Goal: Task Accomplishment & Management: Use online tool/utility

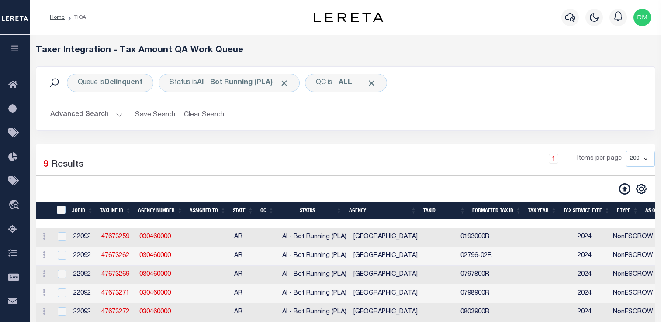
select select "200"
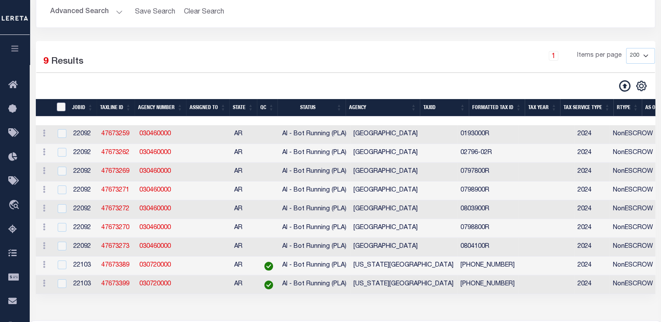
click at [65, 110] on input "TaxID" at bounding box center [61, 107] width 9 height 9
checkbox input "true"
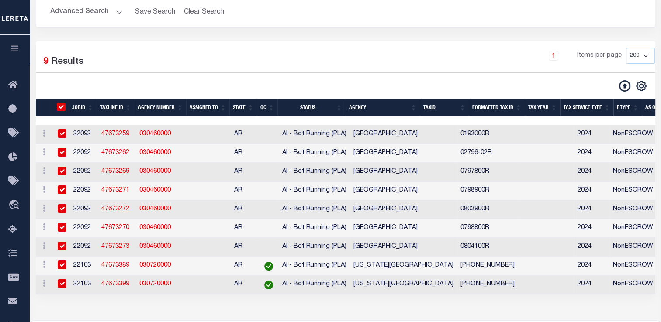
checkbox input "true"
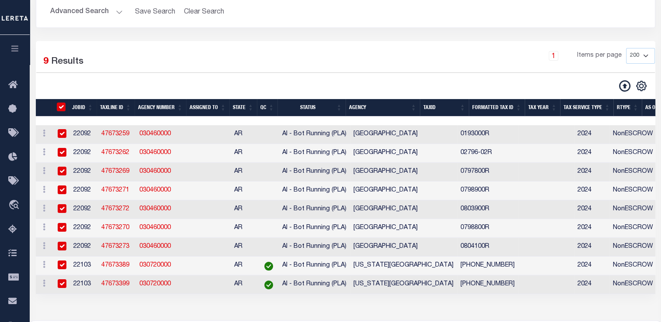
checkbox input "true"
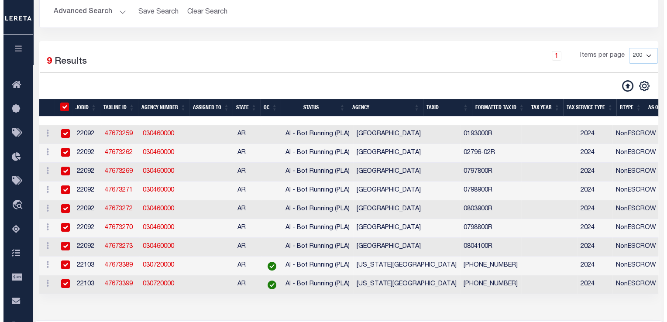
scroll to position [103, 0]
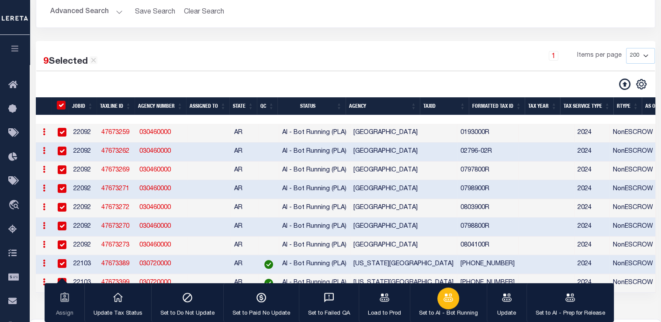
click at [444, 313] on p "Set to AI - Bot Running" at bounding box center [448, 314] width 59 height 9
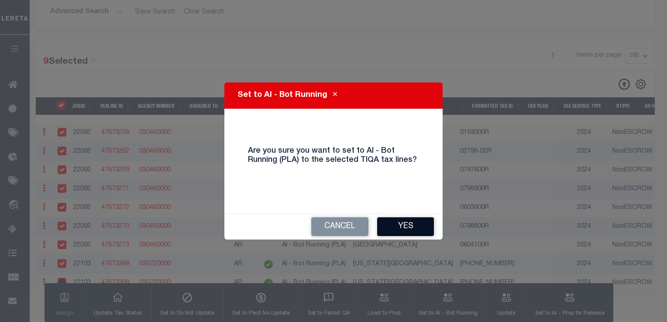
click at [405, 227] on button "Yes" at bounding box center [405, 227] width 57 height 19
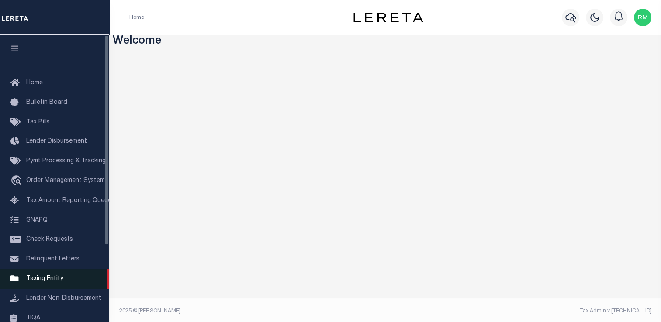
scroll to position [104, 0]
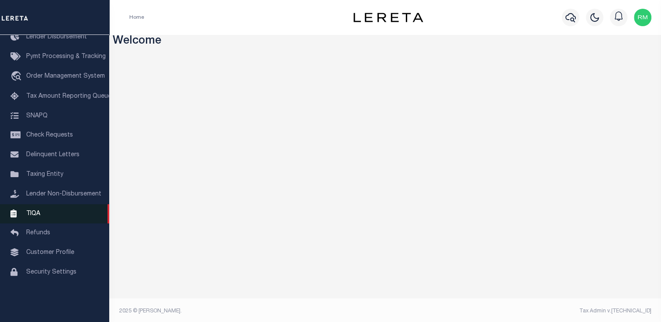
click at [35, 217] on span "TIQA" at bounding box center [33, 214] width 14 height 6
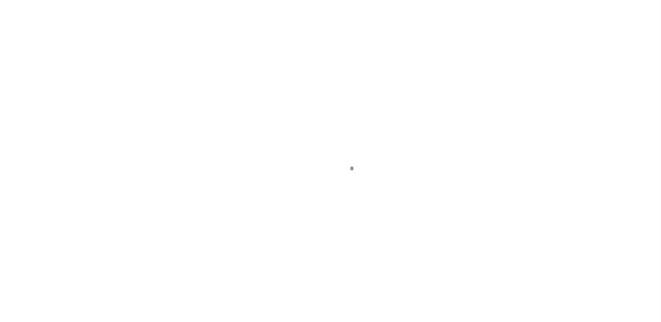
scroll to position [104, 0]
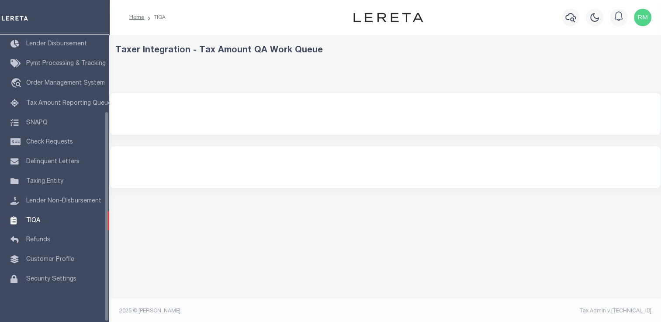
select select
select select "200"
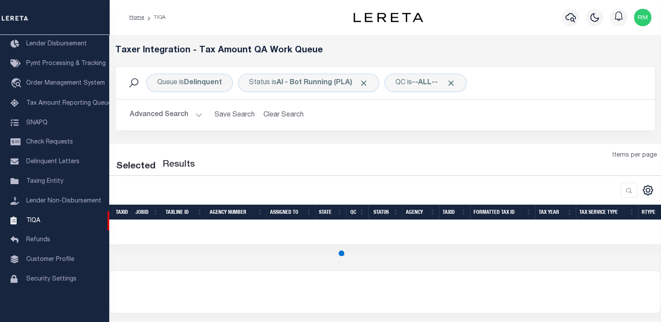
select select "200"
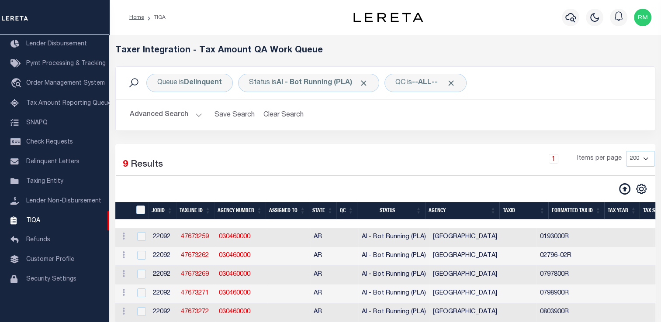
click at [198, 114] on button "Advanced Search" at bounding box center [166, 115] width 73 height 17
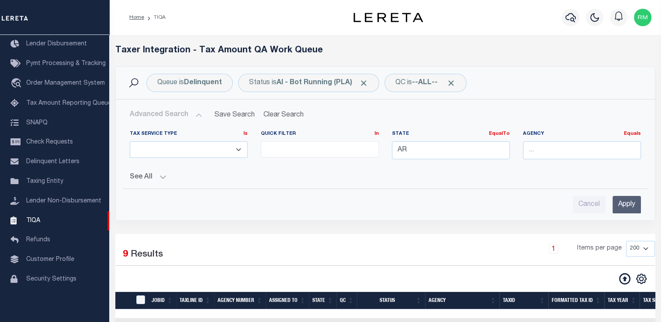
click at [198, 114] on button "Advanced Search" at bounding box center [166, 115] width 73 height 17
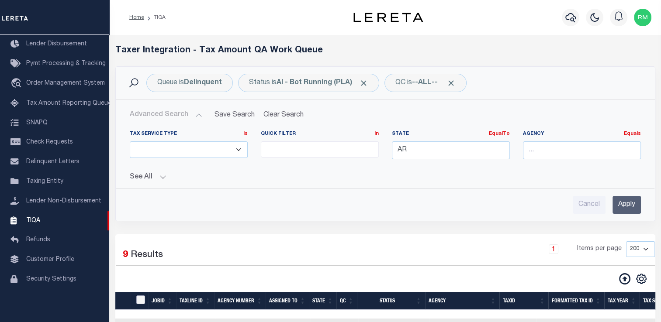
click at [142, 296] on input "TaxID" at bounding box center [140, 300] width 9 height 9
checkbox input "true"
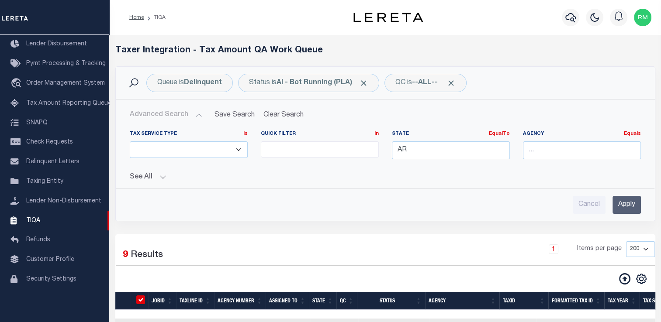
checkbox input "true"
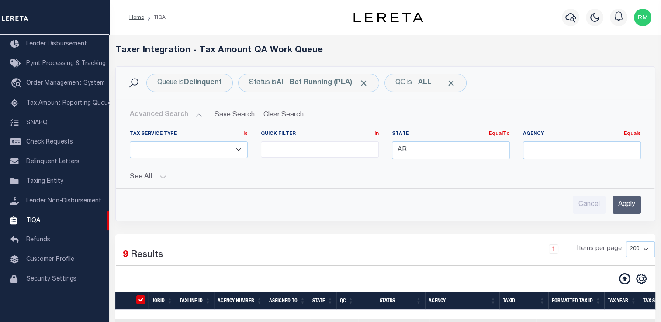
checkbox input "true"
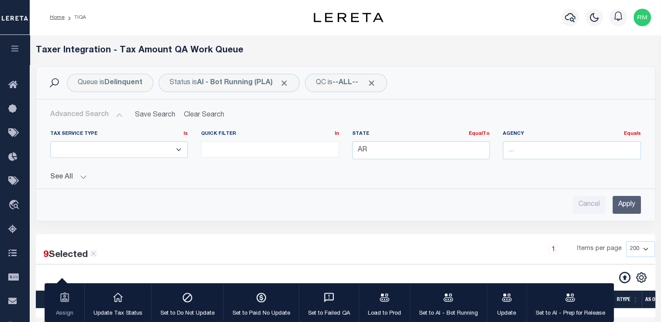
click at [634, 206] on input "Apply" at bounding box center [626, 205] width 28 height 18
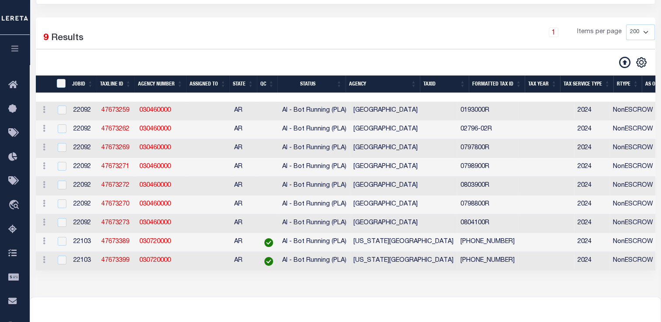
scroll to position [127, 0]
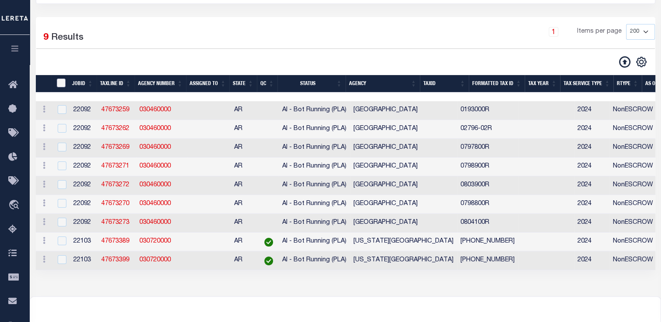
click at [59, 80] on input "TaxID" at bounding box center [61, 83] width 9 height 9
checkbox input "true"
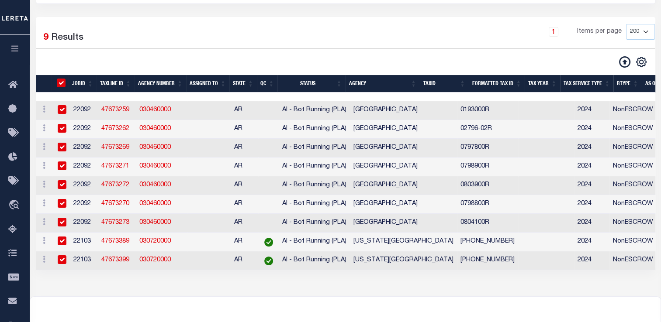
checkbox input "true"
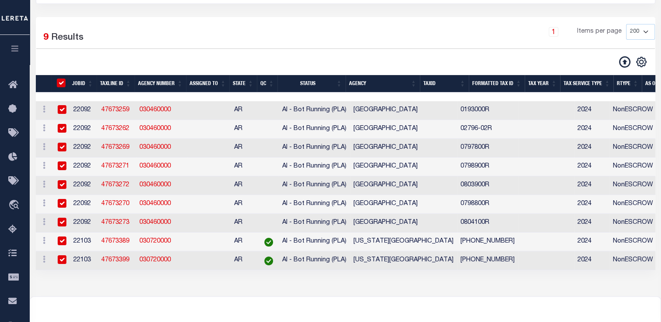
checkbox input "true"
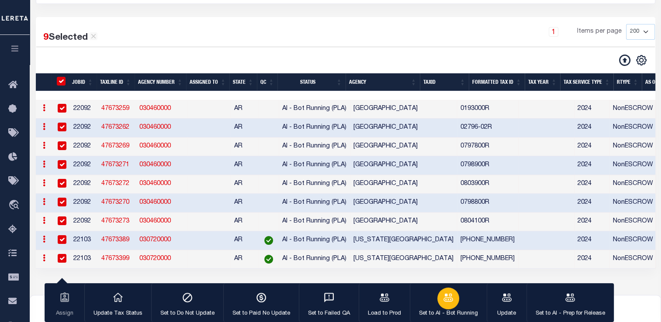
click at [448, 315] on p "Set to AI - Bot Running" at bounding box center [448, 314] width 59 height 9
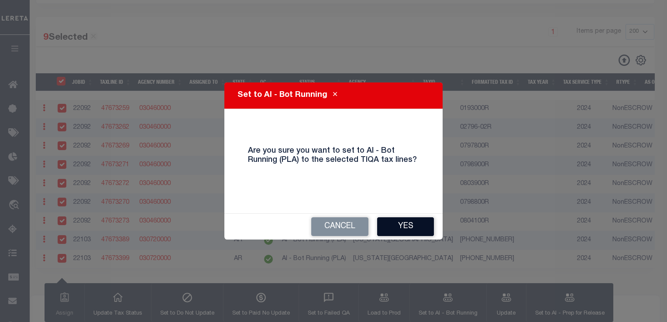
click at [402, 225] on button "Yes" at bounding box center [405, 227] width 57 height 19
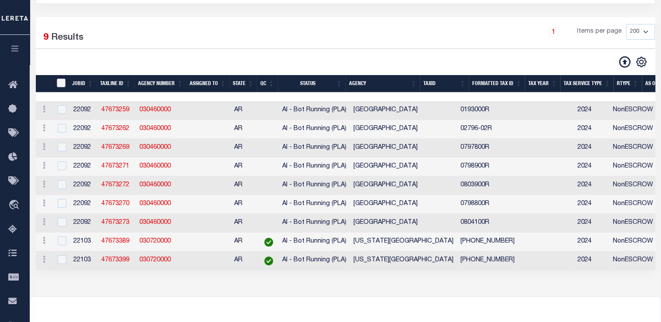
click at [62, 83] on input "TaxID" at bounding box center [61, 83] width 9 height 9
checkbox input "true"
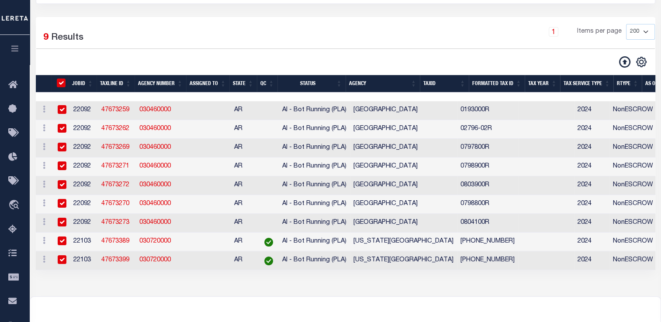
checkbox input "true"
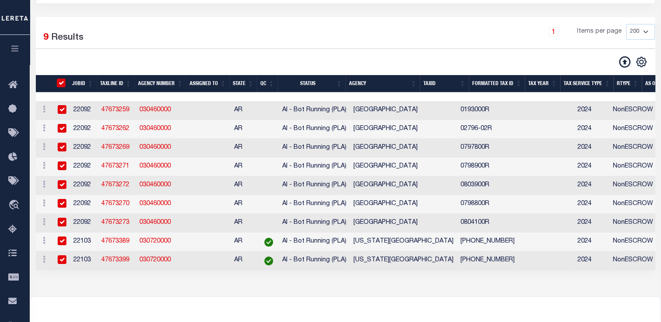
checkbox input "true"
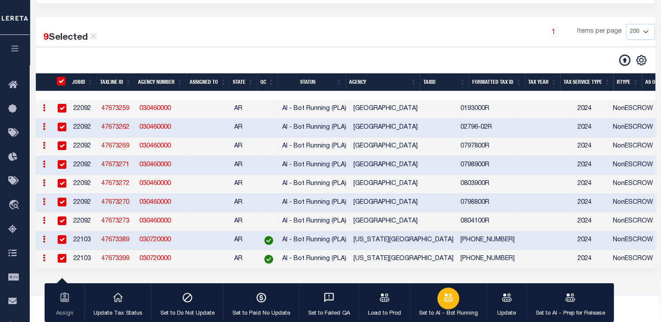
click at [442, 294] on icon "button" at bounding box center [447, 297] width 11 height 11
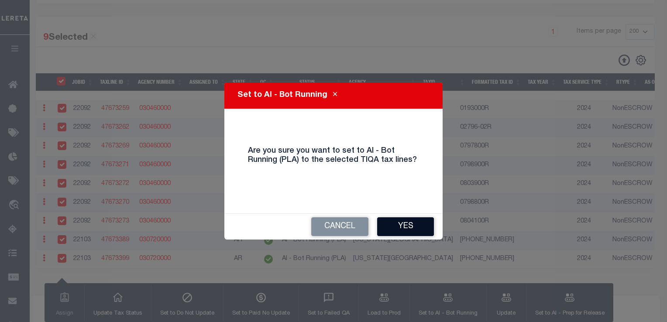
click at [402, 228] on button "Yes" at bounding box center [405, 227] width 57 height 19
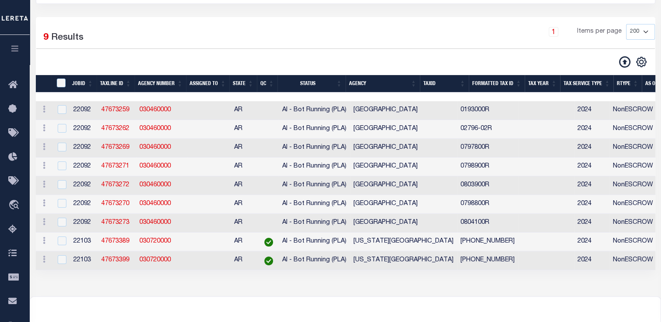
scroll to position [0, 0]
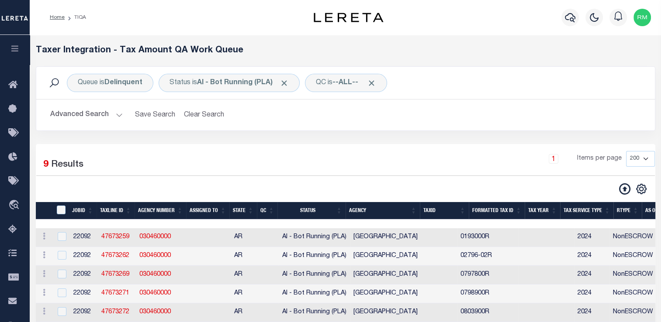
click at [82, 114] on button "Advanced Search" at bounding box center [86, 115] width 73 height 17
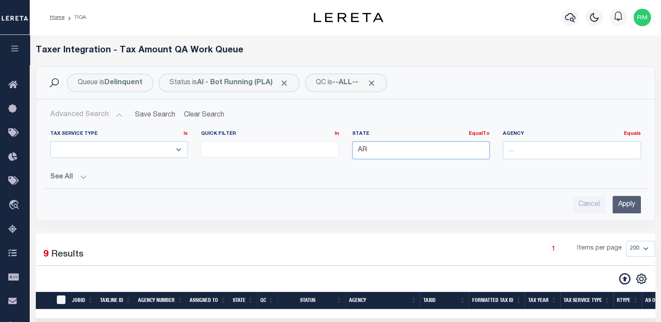
click at [374, 148] on input "AR" at bounding box center [421, 151] width 138 height 18
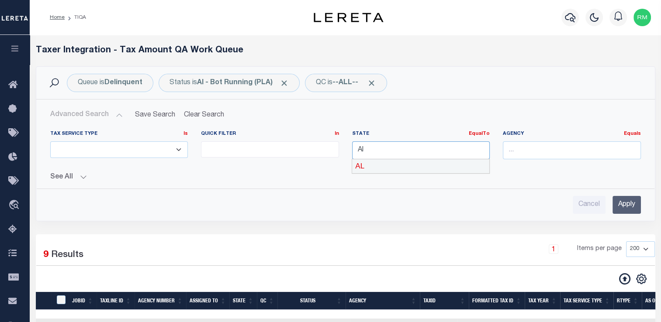
click at [372, 166] on div "AL" at bounding box center [420, 166] width 137 height 14
type input "AL"
click at [617, 199] on input "Apply" at bounding box center [626, 205] width 28 height 18
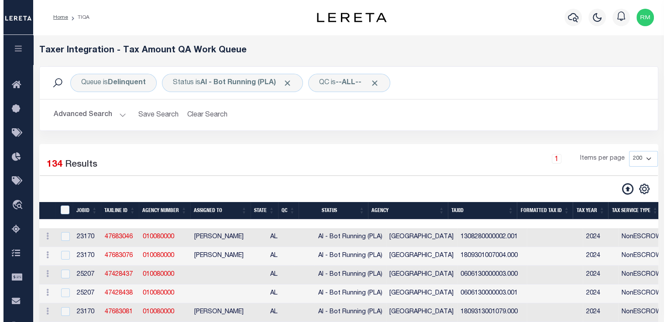
scroll to position [79, 0]
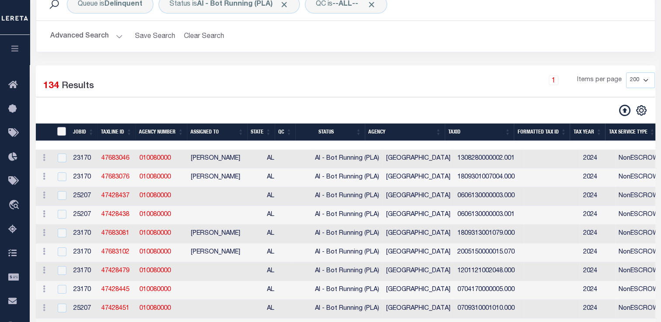
click at [62, 133] on input "TaxID" at bounding box center [61, 131] width 9 height 9
checkbox input "true"
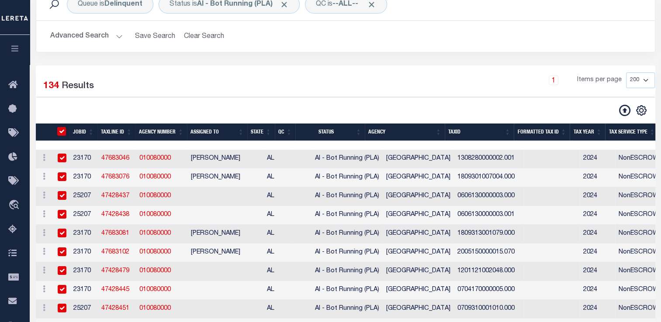
checkbox input "true"
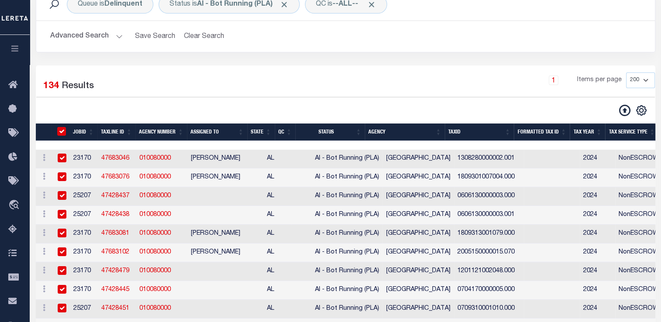
checkbox input "true"
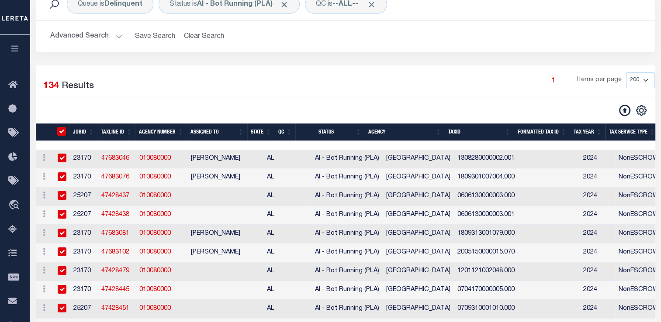
checkbox input "true"
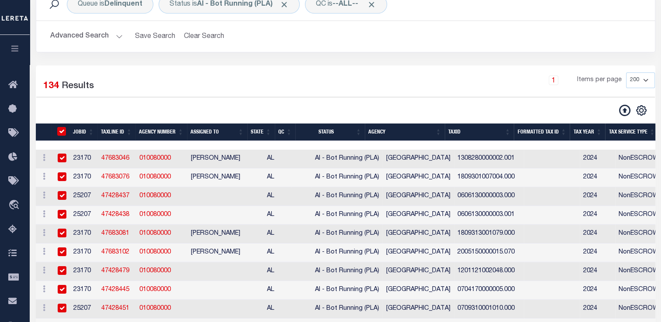
checkbox input "true"
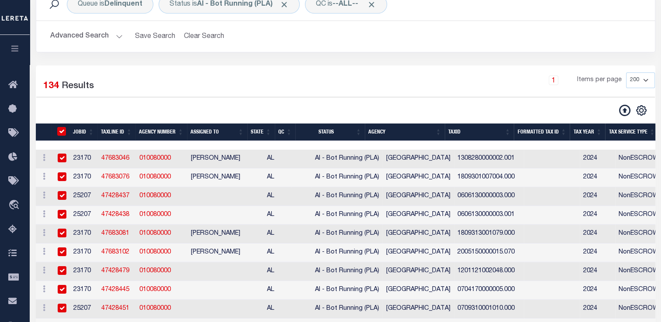
checkbox input "true"
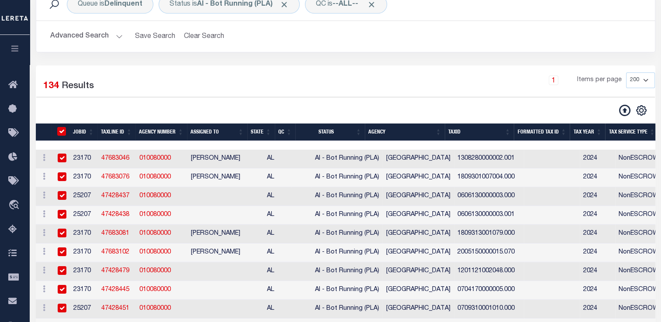
checkbox input "true"
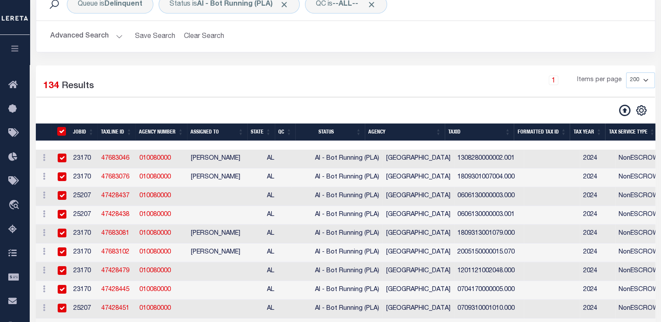
checkbox input "true"
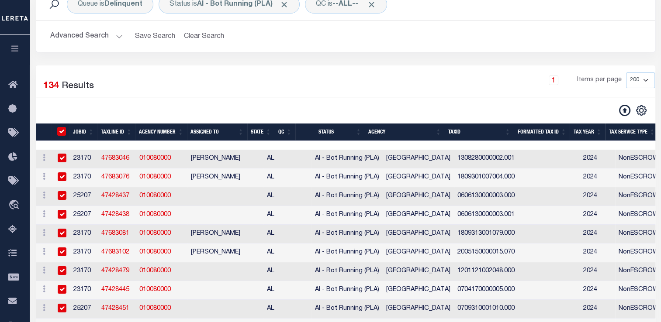
checkbox input "true"
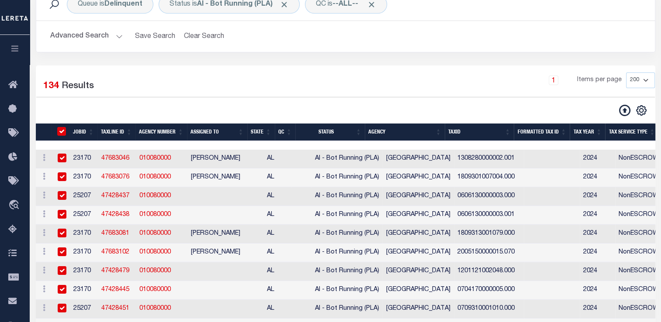
checkbox input "true"
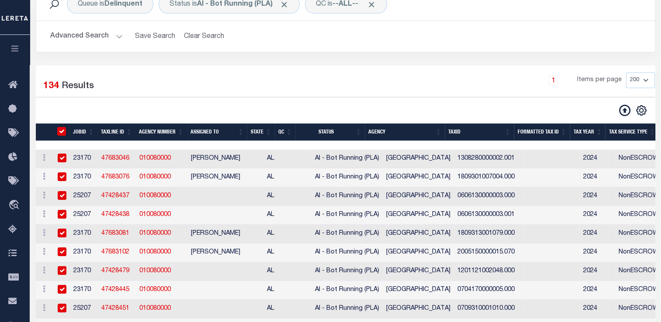
checkbox input "true"
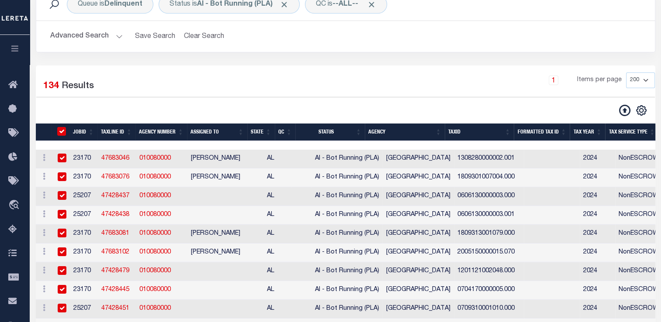
checkbox input "true"
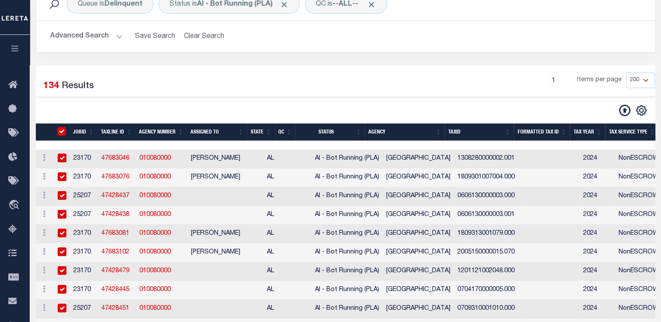
checkbox input "true"
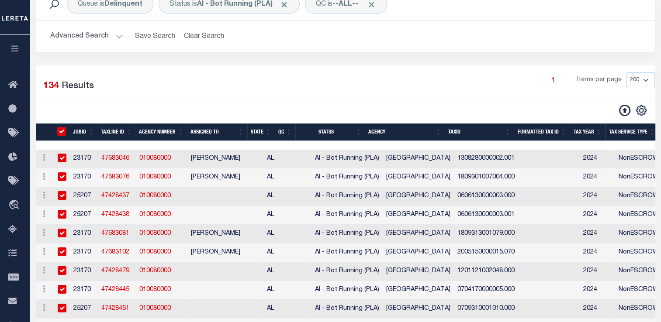
checkbox input "true"
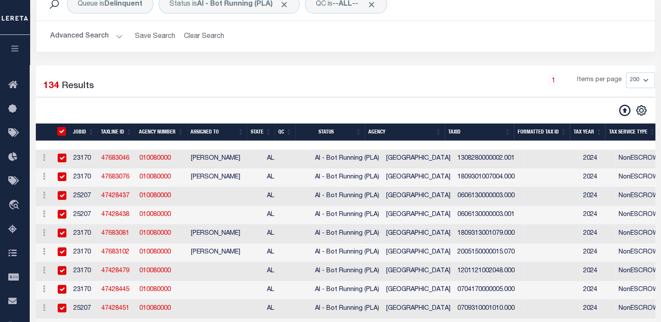
checkbox input "true"
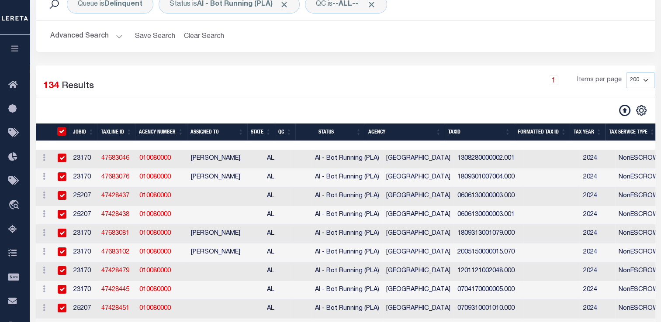
checkbox input "true"
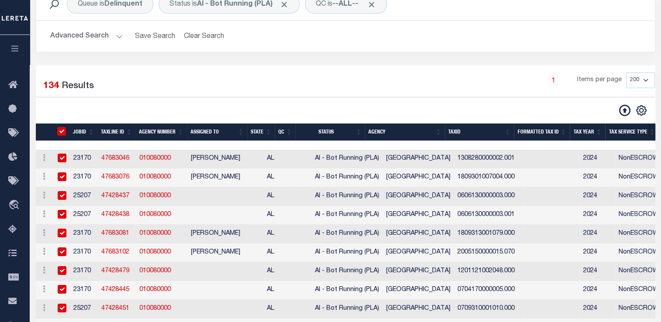
checkbox input "true"
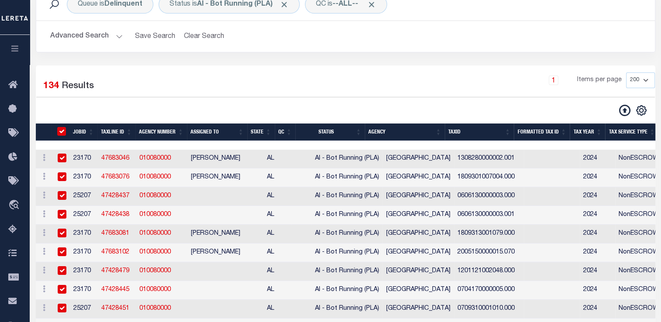
checkbox input "true"
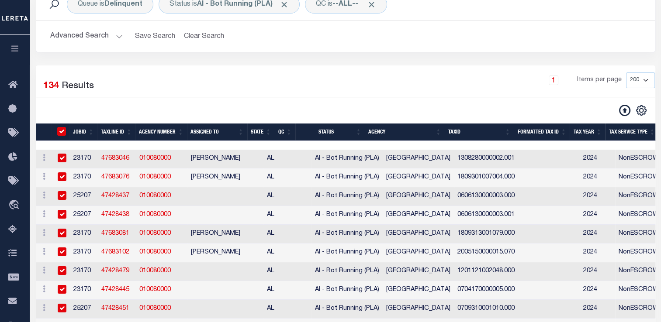
checkbox input "true"
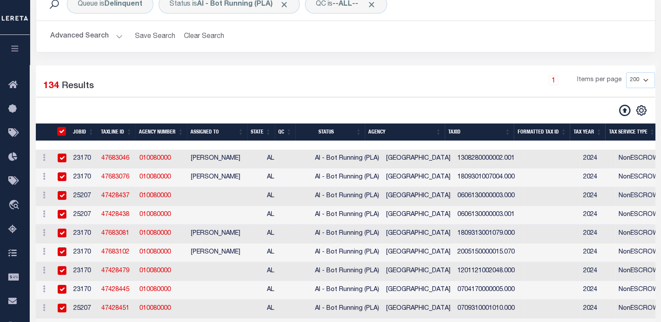
checkbox input "true"
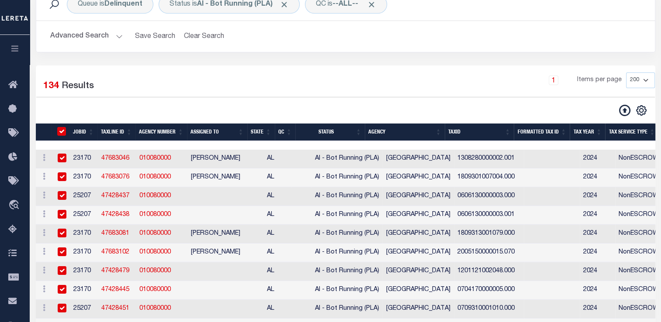
checkbox input "true"
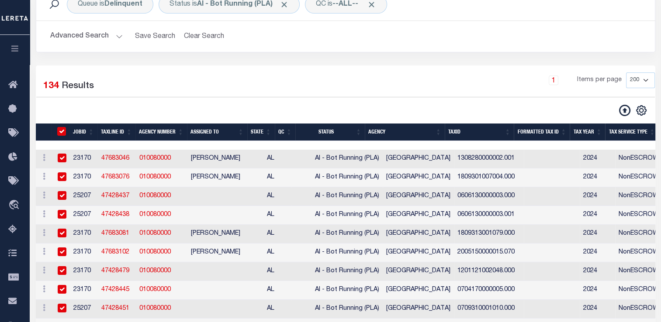
checkbox input "true"
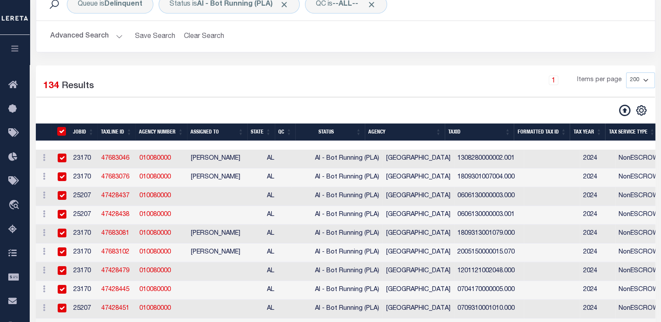
checkbox input "true"
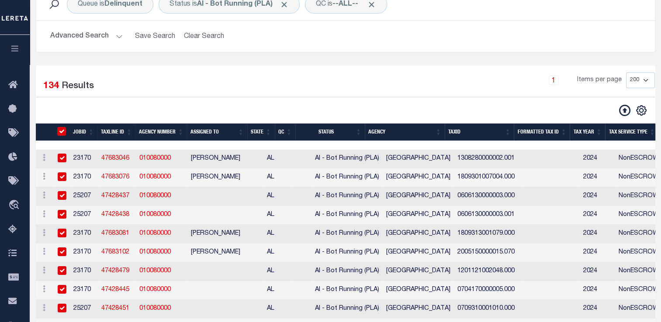
checkbox input "true"
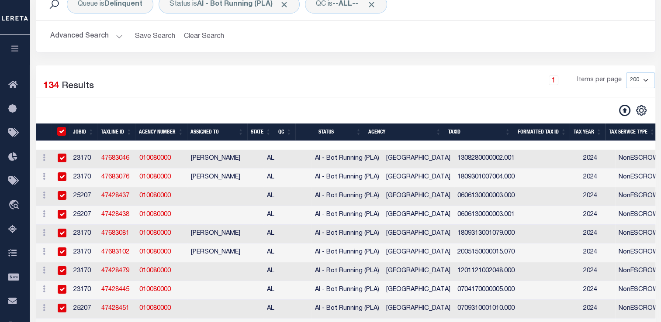
checkbox input "true"
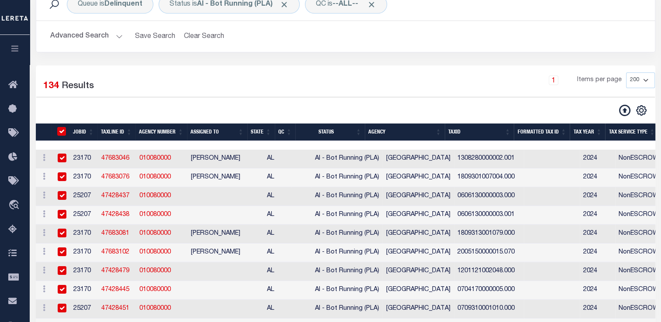
checkbox input "true"
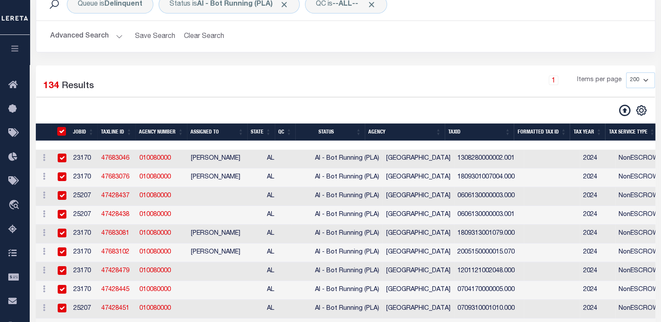
checkbox input "true"
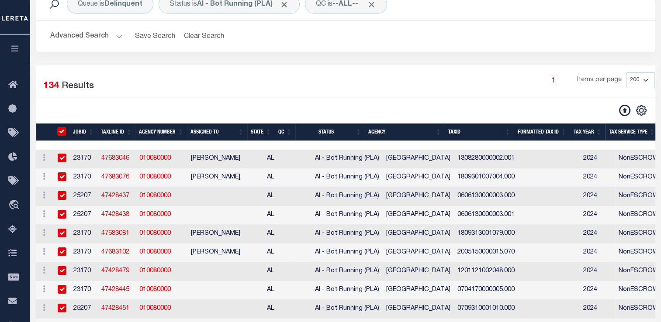
checkbox input "true"
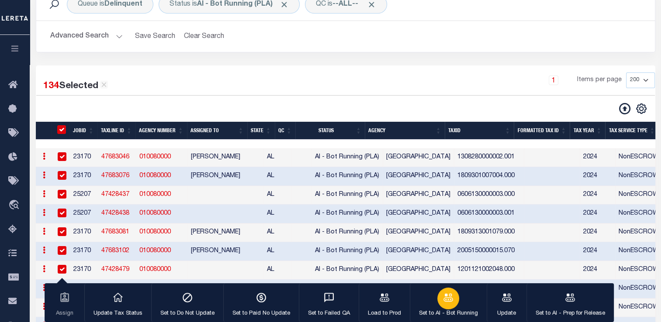
click at [449, 301] on icon "button" at bounding box center [447, 297] width 11 height 11
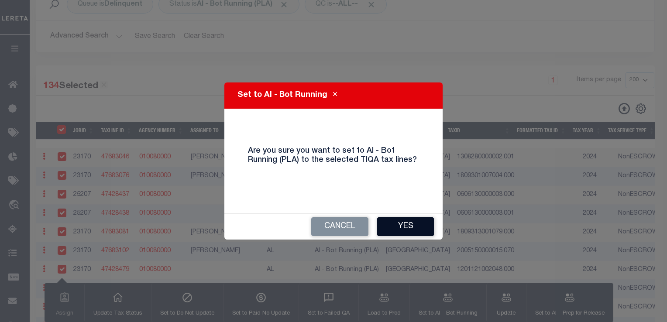
click at [401, 228] on button "Yes" at bounding box center [405, 227] width 57 height 19
